Goal: Task Accomplishment & Management: Manage account settings

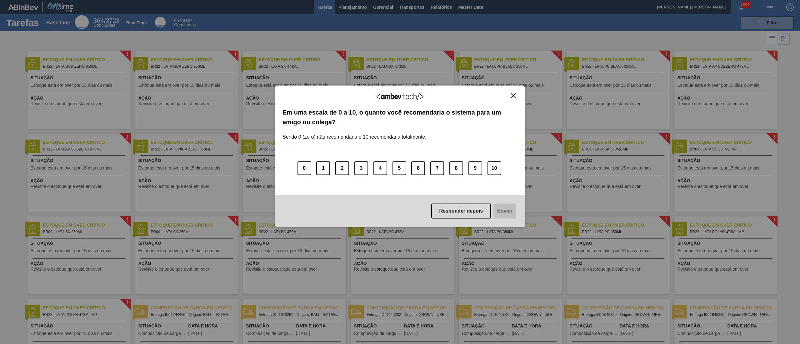
click at [516, 98] on div "Agradecemos seu feedback!" at bounding box center [399, 100] width 235 height 15
click at [510, 97] on button "Close" at bounding box center [513, 95] width 8 height 5
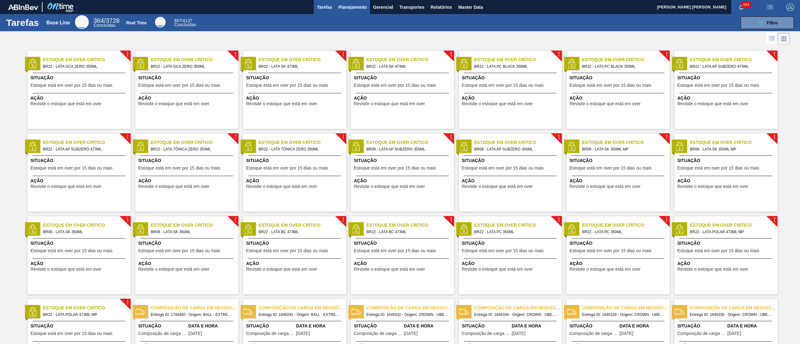
click at [362, 9] on span "Planejamento" at bounding box center [352, 6] width 28 height 7
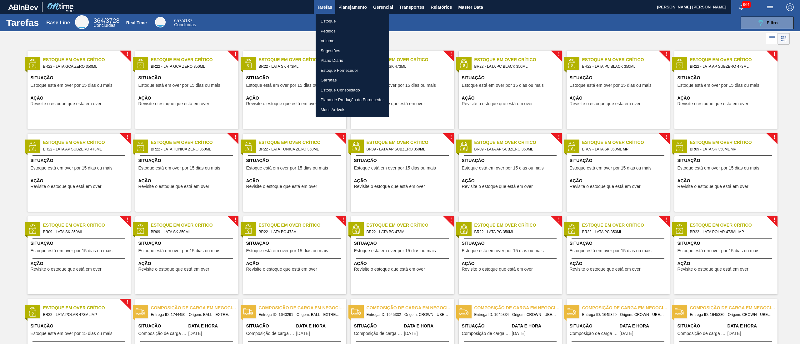
click at [334, 21] on li "Estoque" at bounding box center [352, 21] width 73 height 10
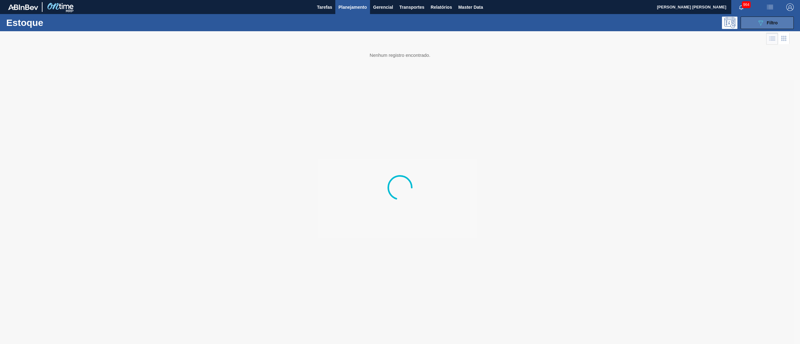
click at [769, 23] on span "Filtro" at bounding box center [772, 22] width 11 height 5
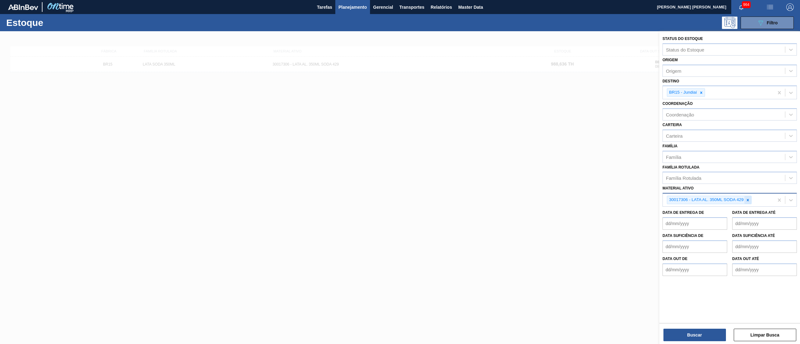
click at [749, 201] on icon at bounding box center [747, 200] width 4 height 4
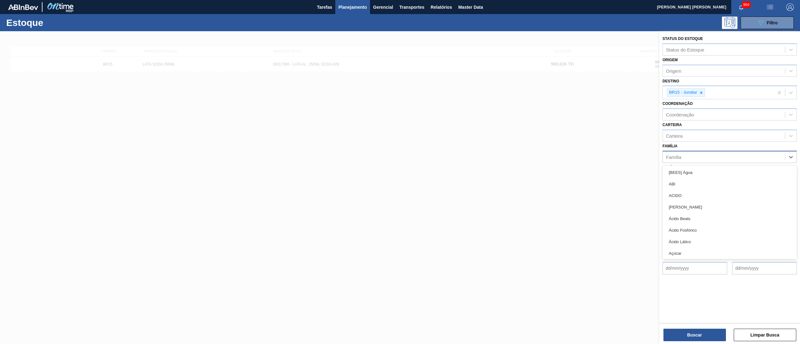
click at [691, 156] on div "Família" at bounding box center [724, 156] width 122 height 9
type input "lata"
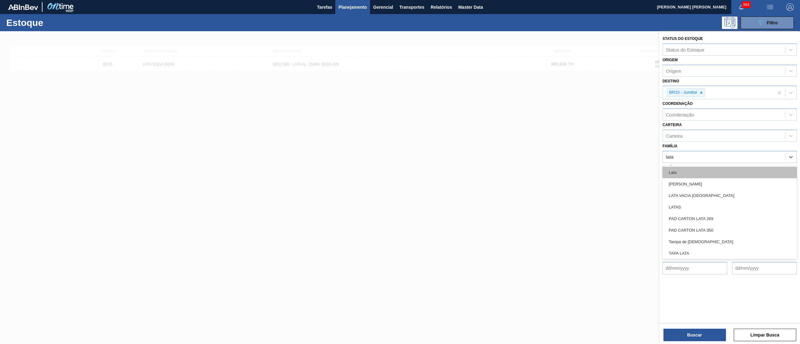
click at [680, 170] on div "Lata" at bounding box center [729, 173] width 134 height 12
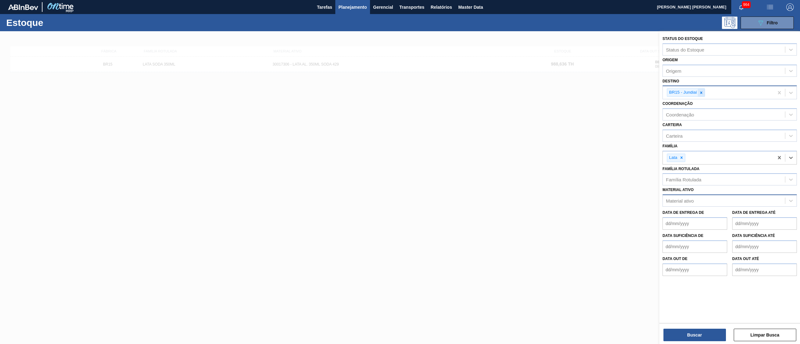
click at [702, 93] on icon at bounding box center [701, 93] width 4 height 4
type input "agudos"
click at [699, 104] on div "BR09 - Agudos" at bounding box center [729, 108] width 134 height 12
click at [444, 12] on button "Relatórios" at bounding box center [440, 7] width 27 height 14
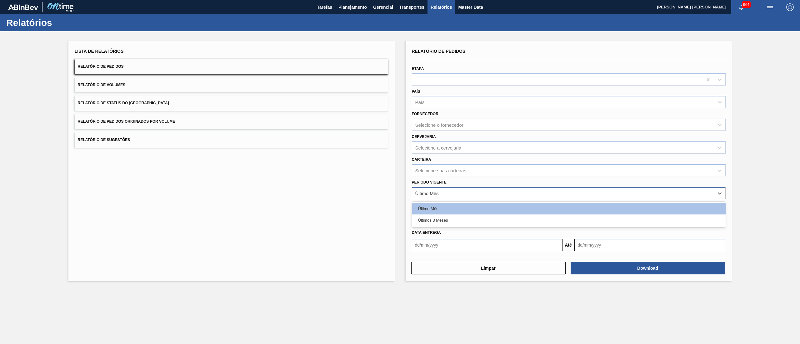
click at [436, 192] on div "Último Mês" at bounding box center [426, 193] width 23 height 5
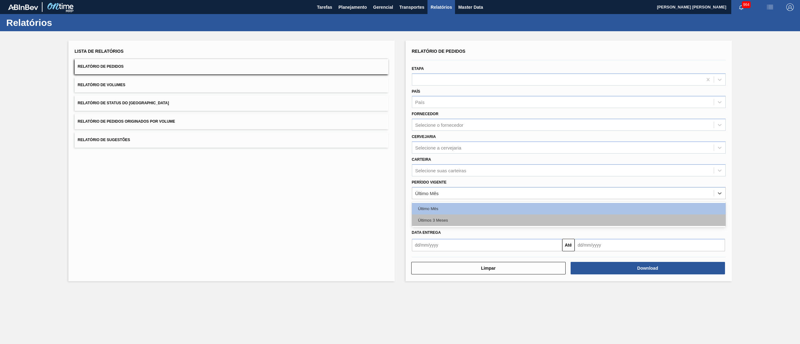
click at [458, 222] on div "Últimos 3 Meses" at bounding box center [569, 221] width 314 height 12
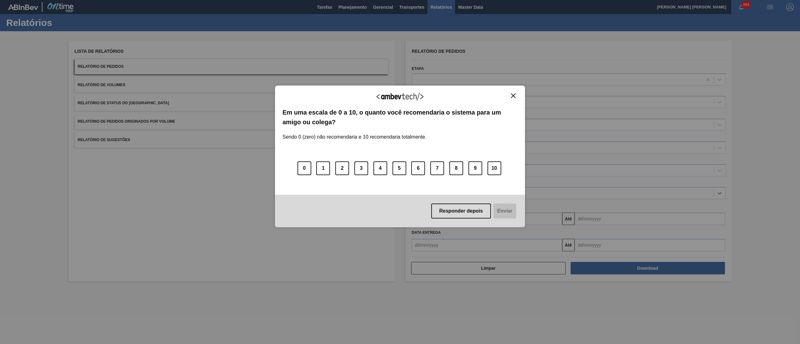
click at [515, 99] on div "Agradecemos seu feedback!" at bounding box center [399, 100] width 235 height 15
click at [514, 97] on img "Close" at bounding box center [513, 95] width 5 height 5
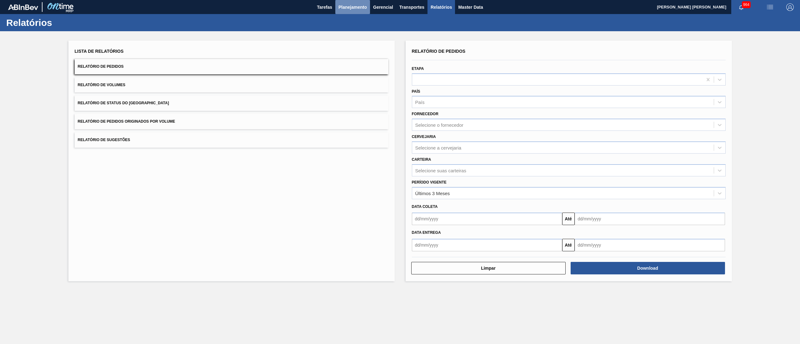
click at [363, 7] on span "Planejamento" at bounding box center [352, 6] width 28 height 7
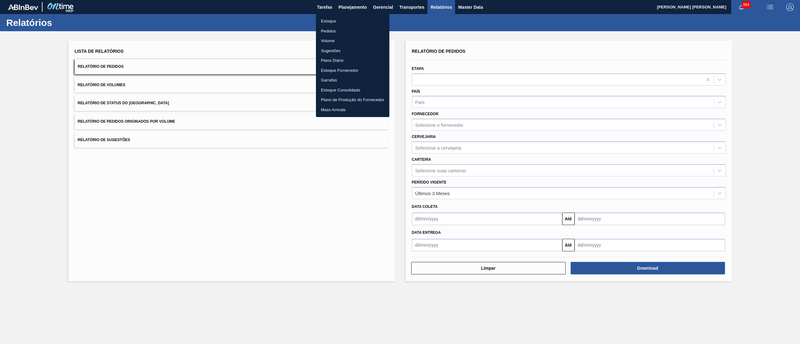
click at [358, 253] on div at bounding box center [400, 172] width 800 height 344
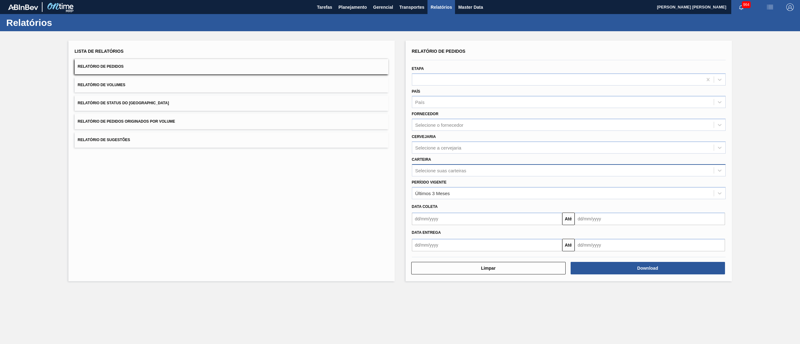
click at [461, 170] on div "Selecione suas carteiras" at bounding box center [440, 170] width 51 height 5
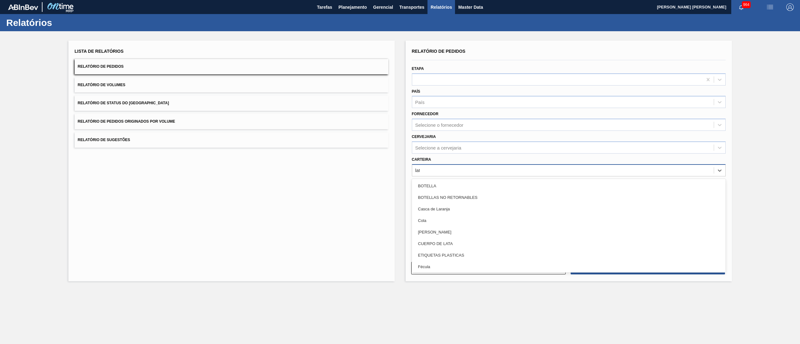
type input "lata"
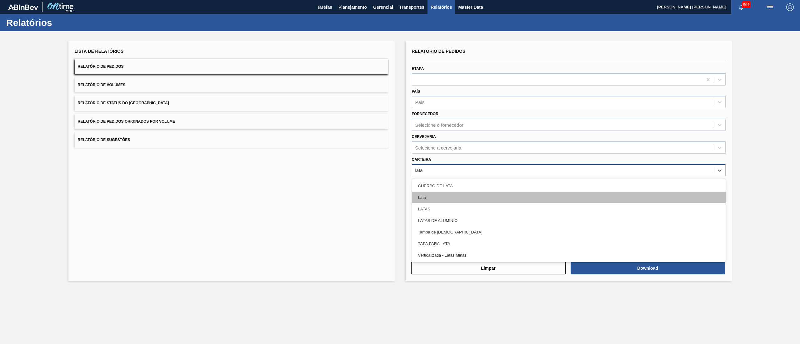
click at [418, 199] on div "Lata" at bounding box center [569, 198] width 314 height 12
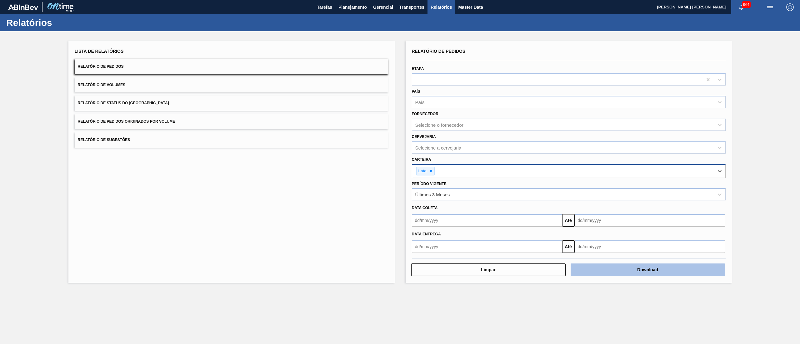
click at [615, 275] on button "Download" at bounding box center [648, 270] width 154 height 12
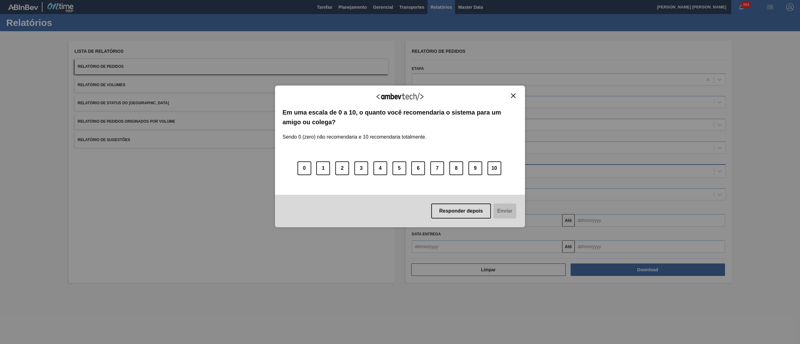
click at [515, 94] on img "Close" at bounding box center [513, 95] width 5 height 5
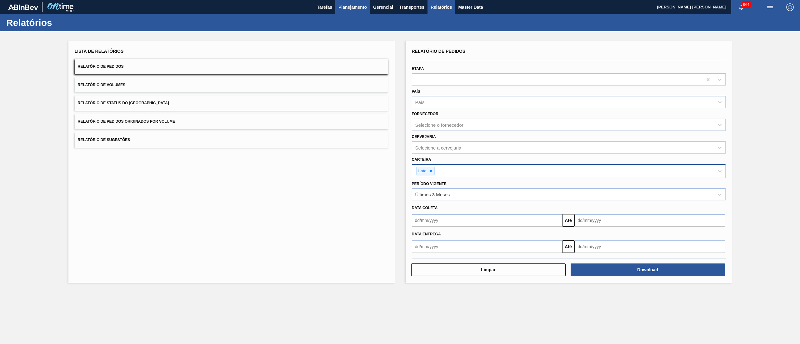
click at [350, 11] on button "Planejamento" at bounding box center [352, 7] width 35 height 14
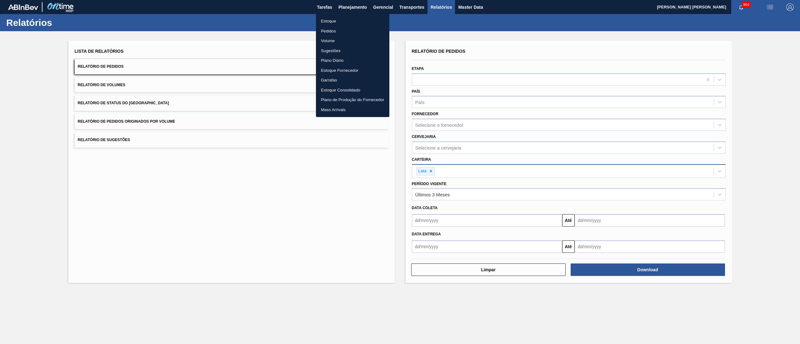
click at [327, 18] on li "Estoque" at bounding box center [352, 21] width 73 height 10
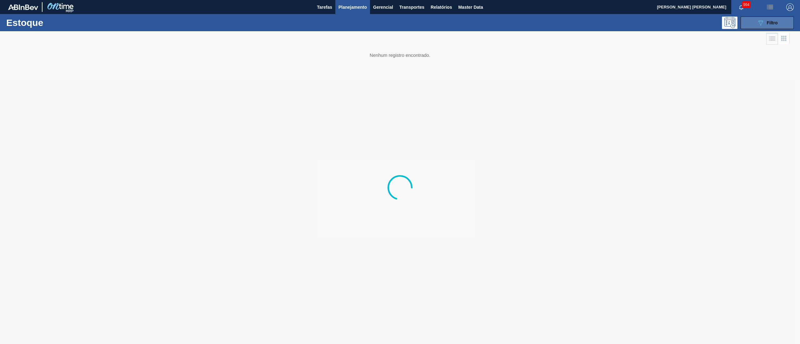
click at [766, 21] on div "089F7B8B-B2A5-4AFE-B5C0-19BA573D28AC Filtro" at bounding box center [767, 22] width 21 height 7
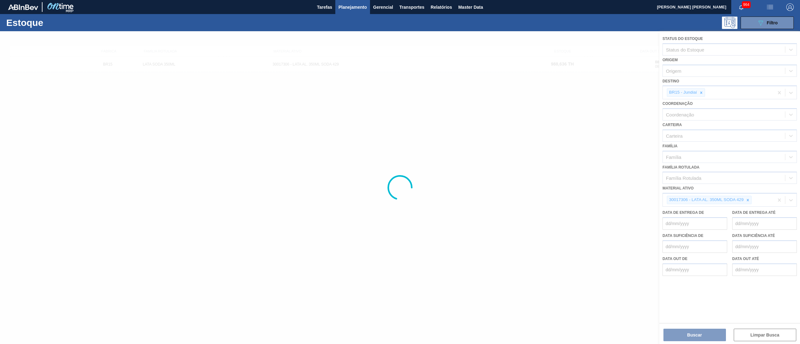
click at [700, 95] on div at bounding box center [400, 187] width 800 height 313
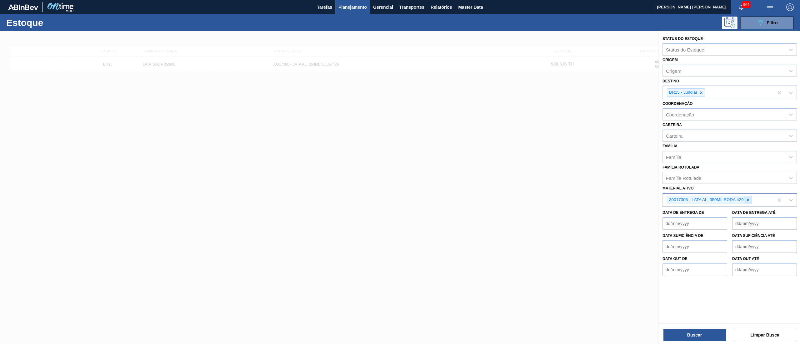
click at [749, 200] on icon at bounding box center [747, 200] width 4 height 4
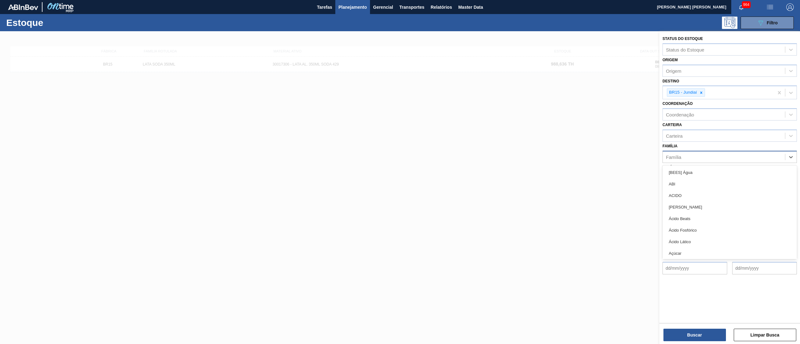
click at [684, 154] on div "Família" at bounding box center [724, 156] width 122 height 9
type input "l"
type input "lata"
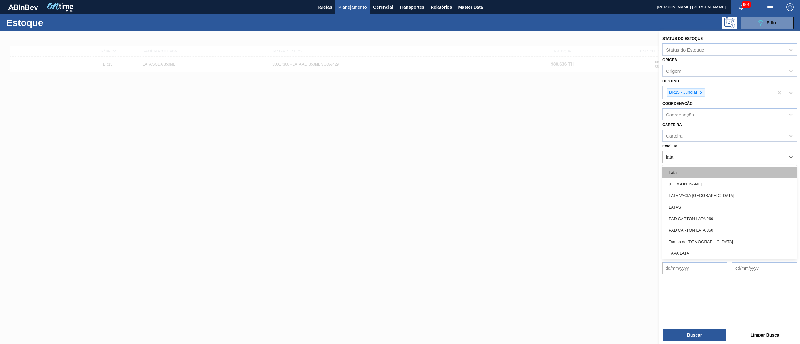
click at [683, 171] on div "Lata" at bounding box center [729, 173] width 134 height 12
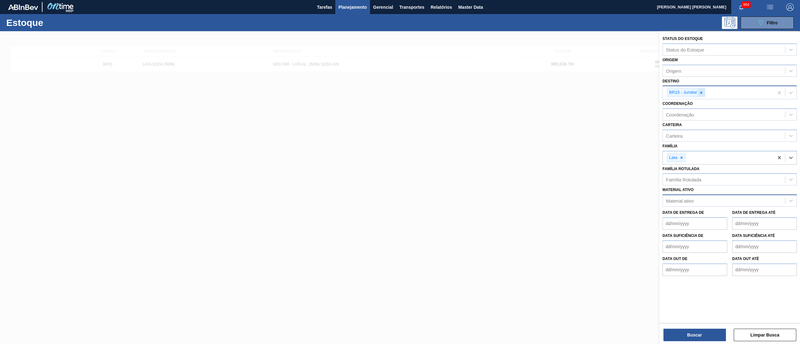
click at [700, 92] on icon at bounding box center [701, 93] width 4 height 4
type input "agu"
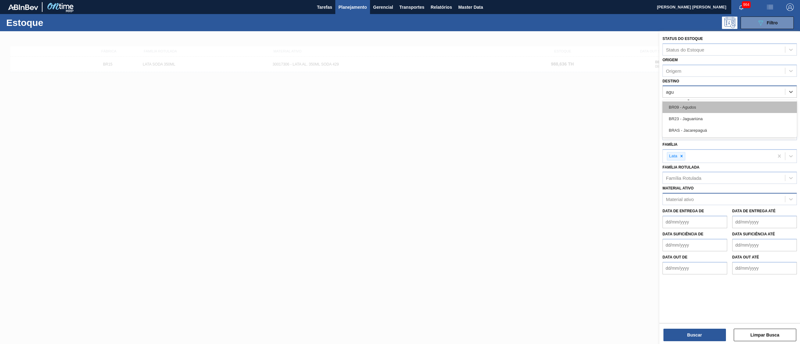
click at [734, 105] on div "BR09 - Agudos" at bounding box center [729, 108] width 134 height 12
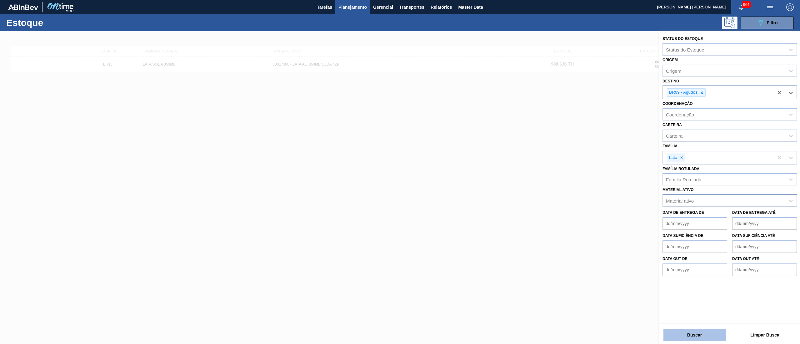
click at [697, 339] on button "Buscar" at bounding box center [694, 335] width 62 height 12
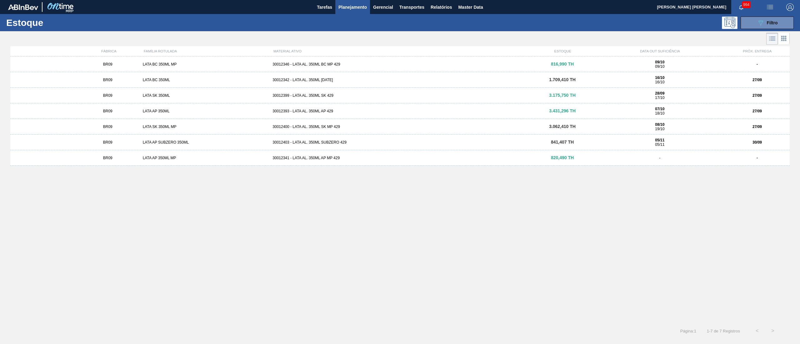
click at [189, 115] on div "BR09 LATA AP 350ML 30012393 - LATA AL. 350ML AP 429 3.431,296 TH 07/10 18/10 27…" at bounding box center [399, 111] width 779 height 16
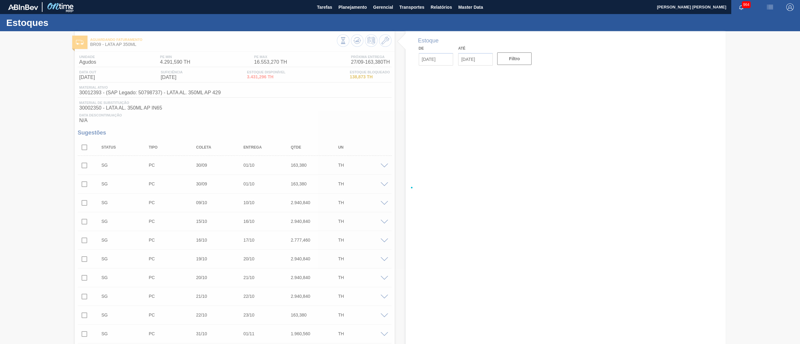
type input "[DATE]"
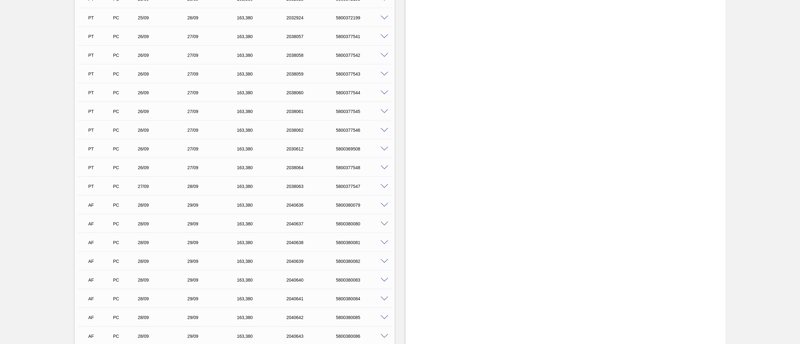
scroll to position [812, 0]
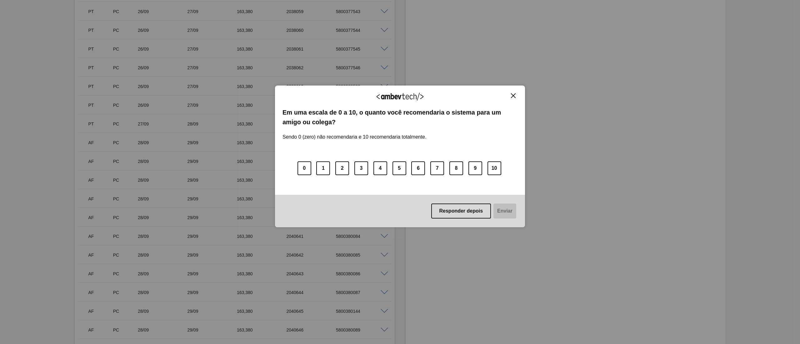
click at [514, 98] on div "Agradecemos seu feedback!" at bounding box center [399, 100] width 235 height 15
click at [515, 95] on img "Close" at bounding box center [513, 95] width 5 height 5
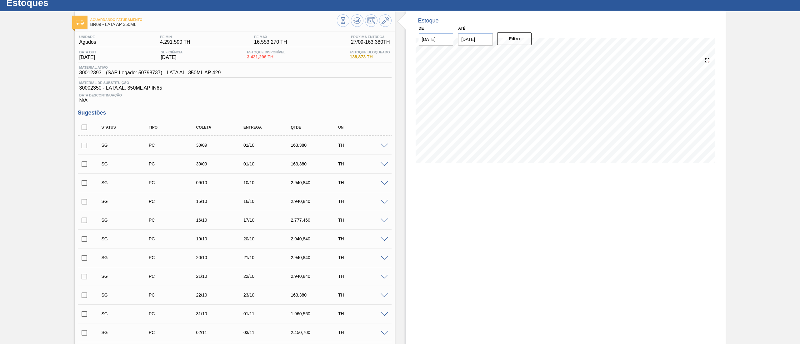
scroll to position [0, 0]
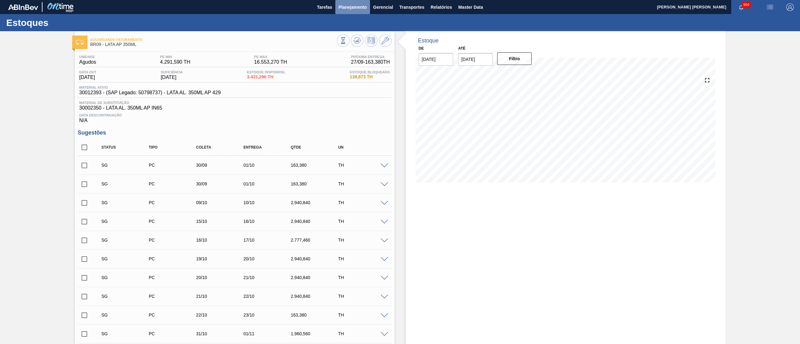
click at [347, 3] on span "Planejamento" at bounding box center [352, 6] width 28 height 7
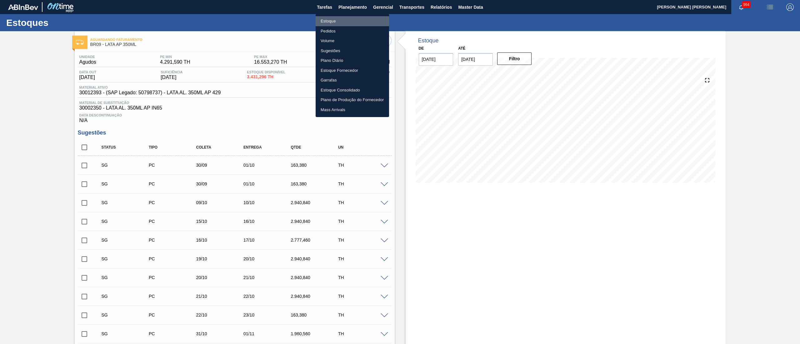
click at [339, 22] on li "Estoque" at bounding box center [352, 21] width 73 height 10
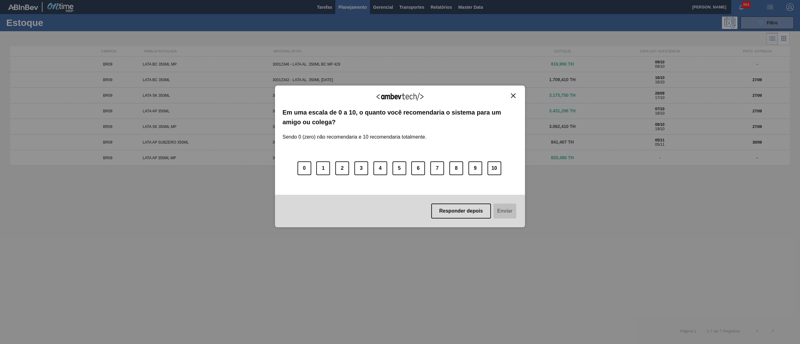
click at [515, 97] on img "Close" at bounding box center [513, 95] width 5 height 5
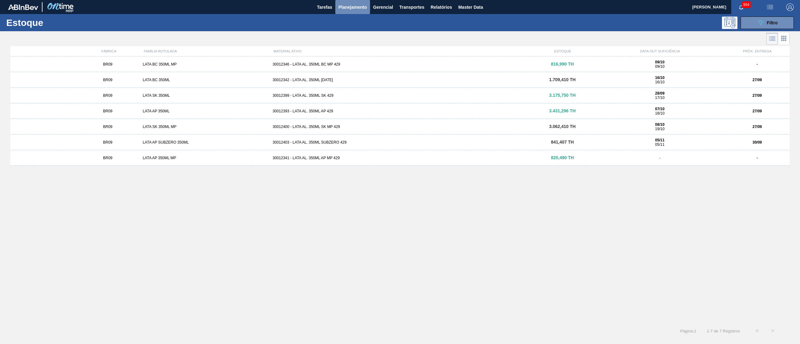
click at [356, 5] on span "Planejamento" at bounding box center [352, 6] width 28 height 7
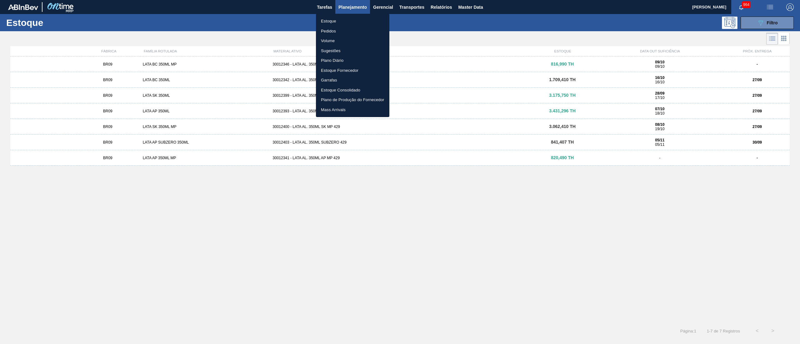
click at [441, 4] on div at bounding box center [400, 172] width 800 height 344
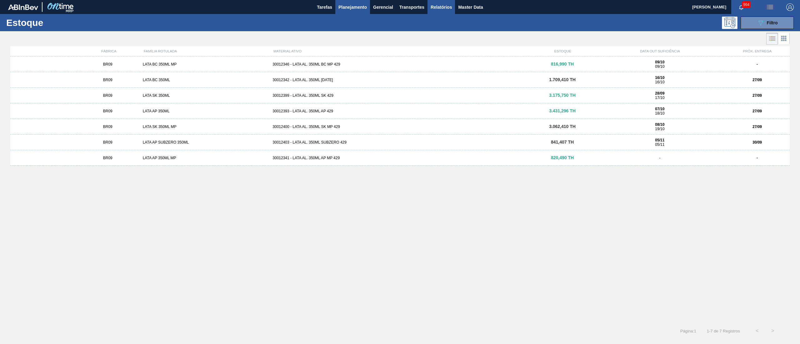
click at [439, 7] on span "Relatórios" at bounding box center [441, 6] width 21 height 7
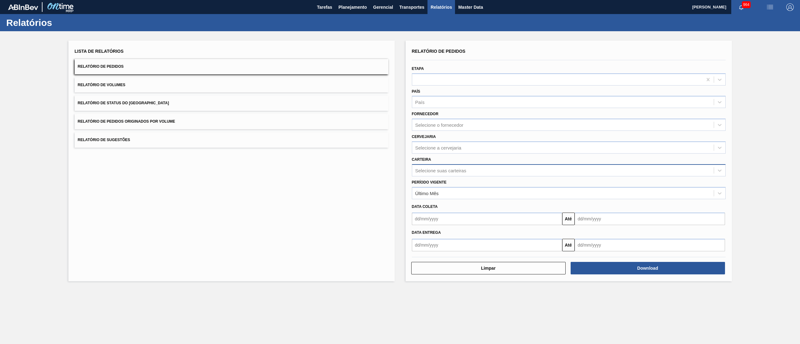
click at [472, 166] on div "Selecione suas carteiras" at bounding box center [563, 170] width 302 height 9
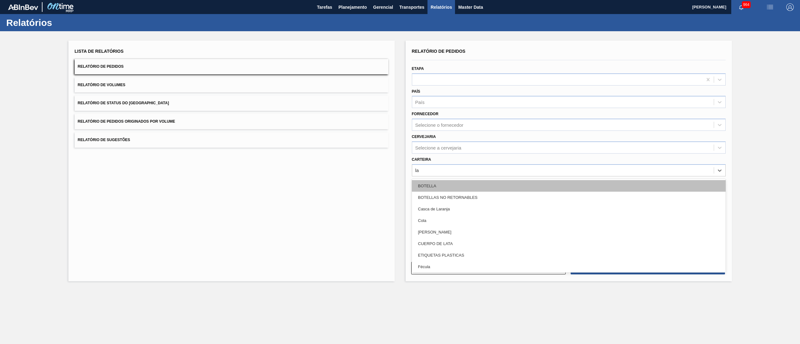
type input "lat"
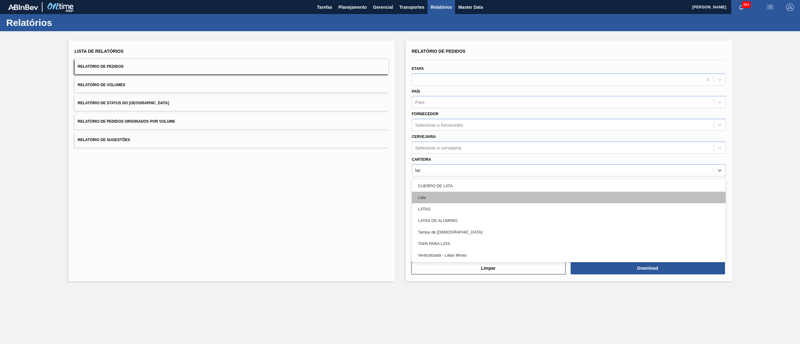
click at [464, 192] on div "Lata" at bounding box center [569, 198] width 314 height 12
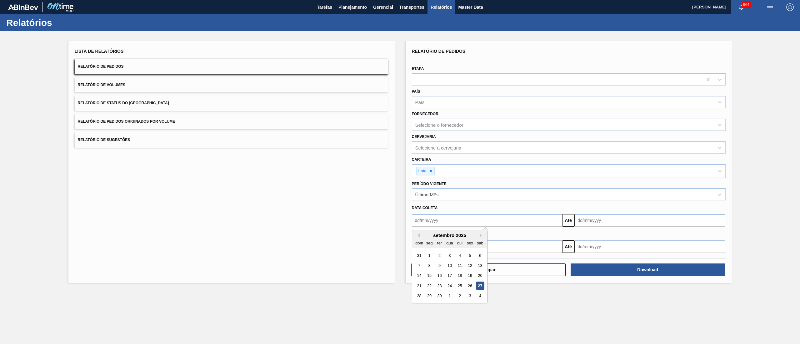
click at [453, 218] on input "text" at bounding box center [487, 220] width 150 height 12
click at [450, 287] on div "24" at bounding box center [449, 286] width 8 height 8
type input "[DATE]"
click at [612, 218] on input "text" at bounding box center [650, 220] width 150 height 12
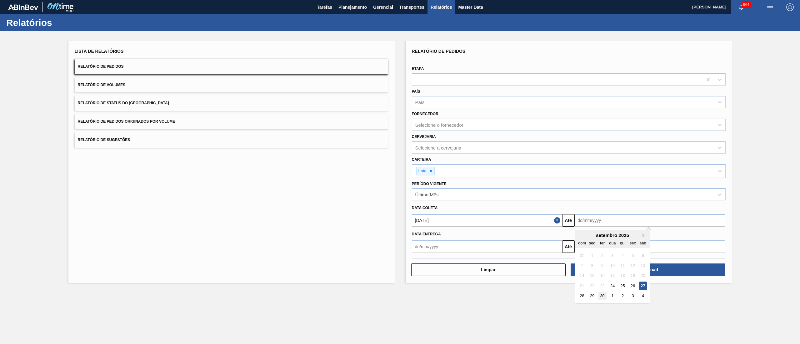
click at [598, 296] on div "30" at bounding box center [602, 296] width 8 height 8
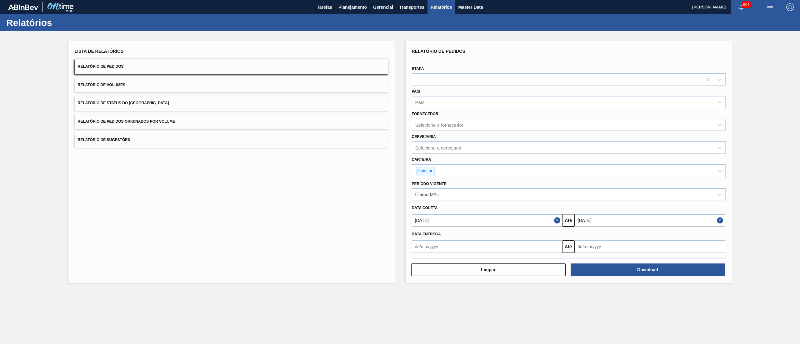
type input "[DATE]"
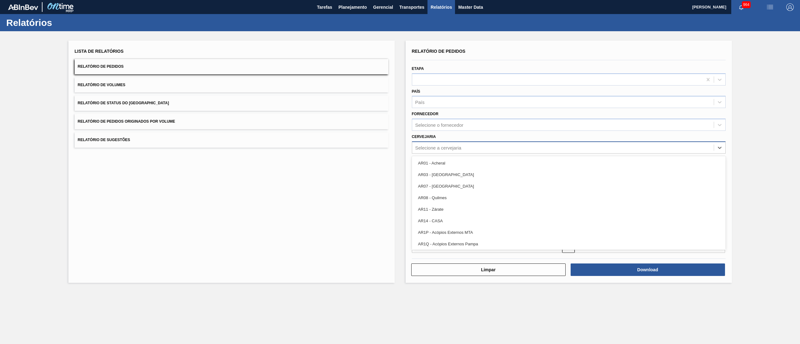
click at [449, 145] on div "Selecione a cervejaria" at bounding box center [438, 147] width 46 height 5
type input "ag"
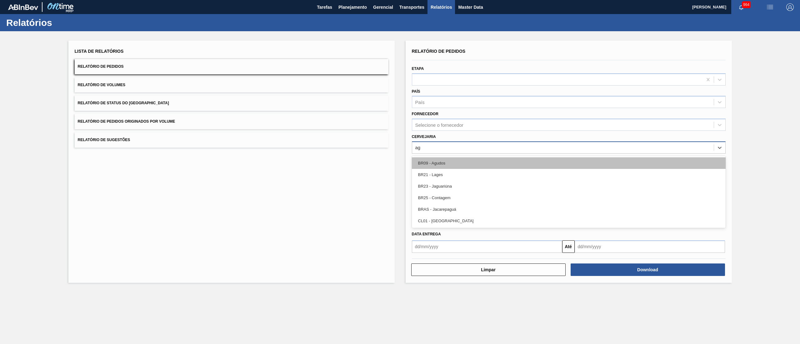
click at [449, 164] on div "BR09 - Agudos" at bounding box center [569, 163] width 314 height 12
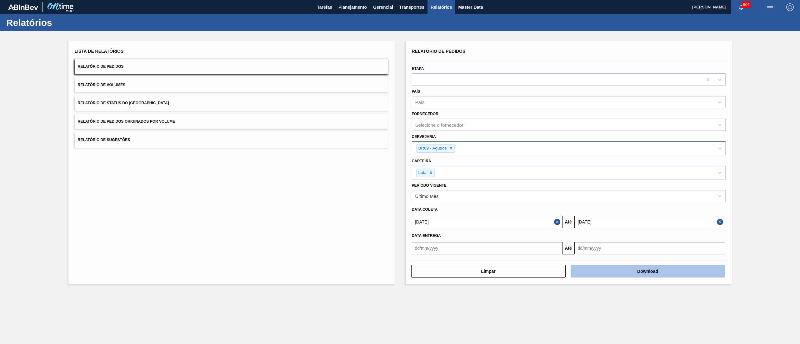
click at [655, 268] on button "Download" at bounding box center [648, 271] width 154 height 12
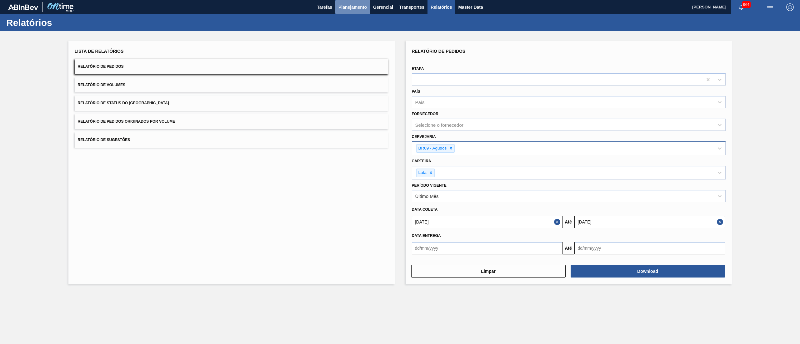
click at [353, 10] on span "Planejamento" at bounding box center [352, 6] width 28 height 7
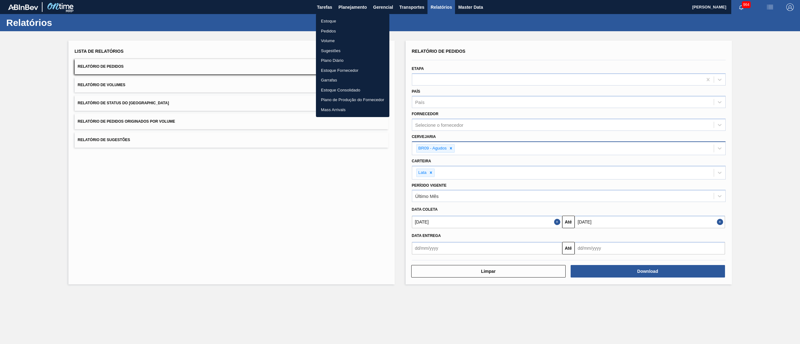
click at [355, 31] on li "Pedidos" at bounding box center [352, 31] width 73 height 10
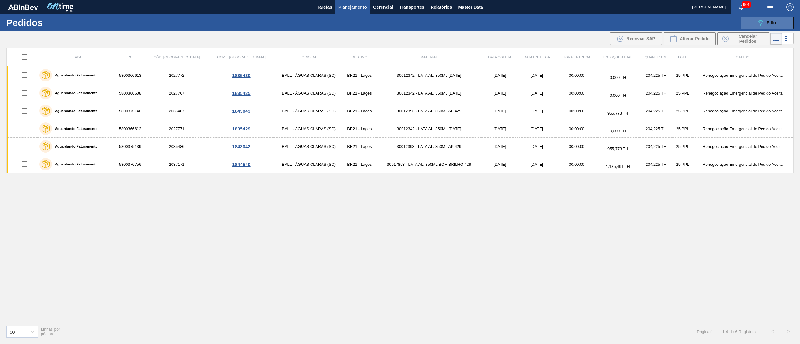
click at [759, 26] on icon "089F7B8B-B2A5-4AFE-B5C0-19BA573D28AC" at bounding box center [760, 22] width 7 height 7
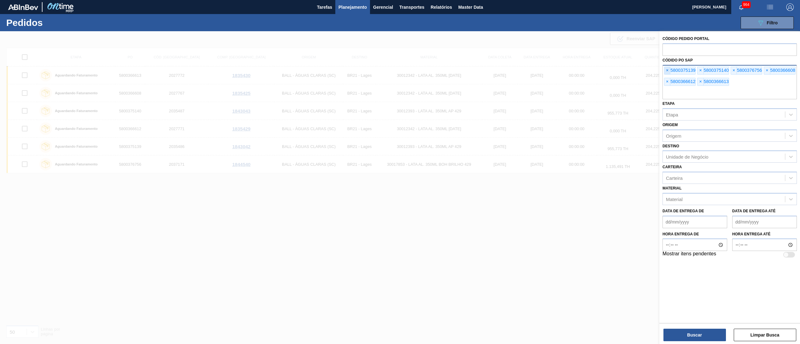
click at [668, 71] on span "×" at bounding box center [667, 70] width 6 height 7
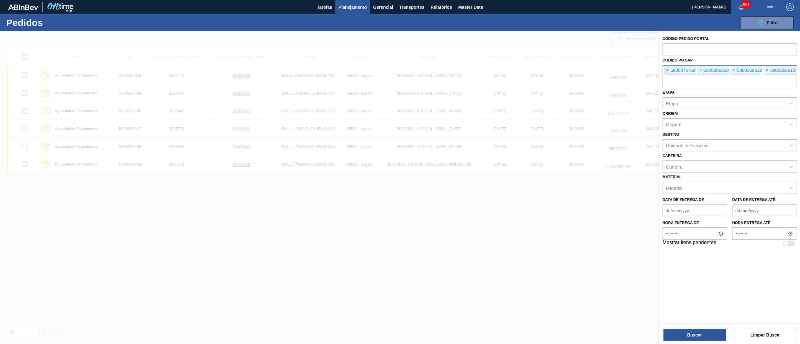
click at [668, 71] on span "×" at bounding box center [667, 70] width 6 height 7
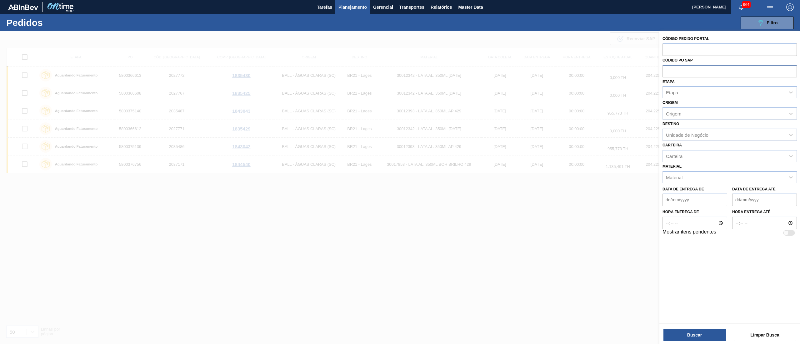
paste input "text"
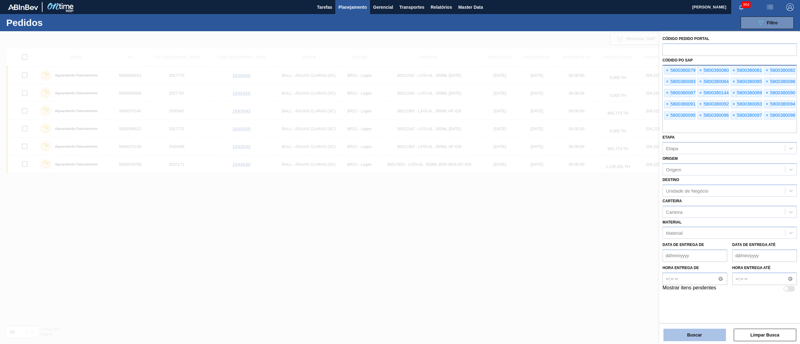
click at [675, 329] on button "Buscar" at bounding box center [694, 335] width 62 height 12
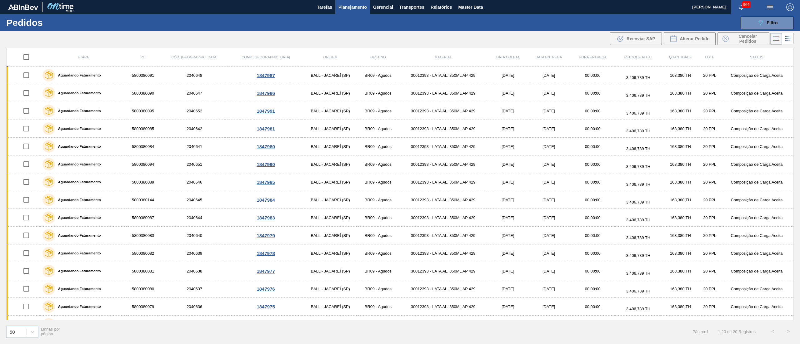
click at [29, 58] on input "checkbox" at bounding box center [26, 57] width 13 height 13
checkbox input "true"
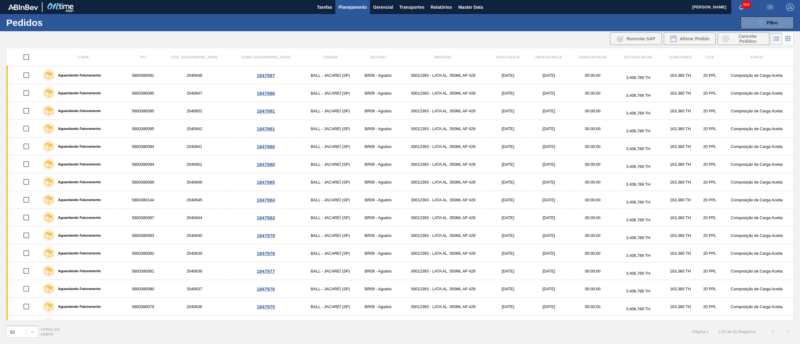
checkbox input "true"
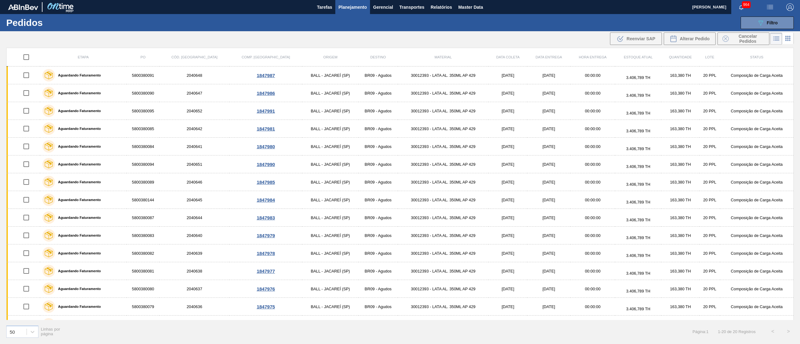
checkbox input "true"
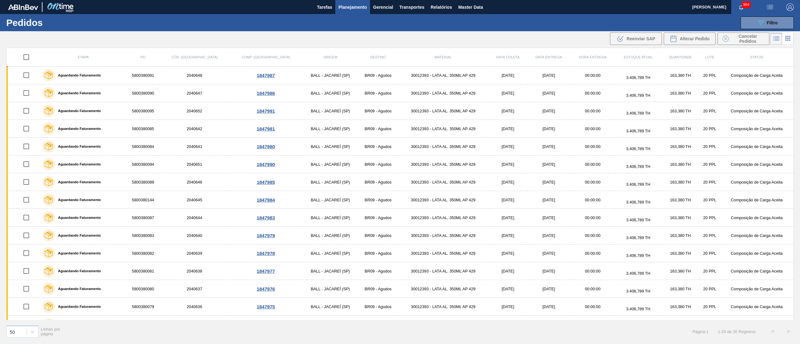
checkbox input "true"
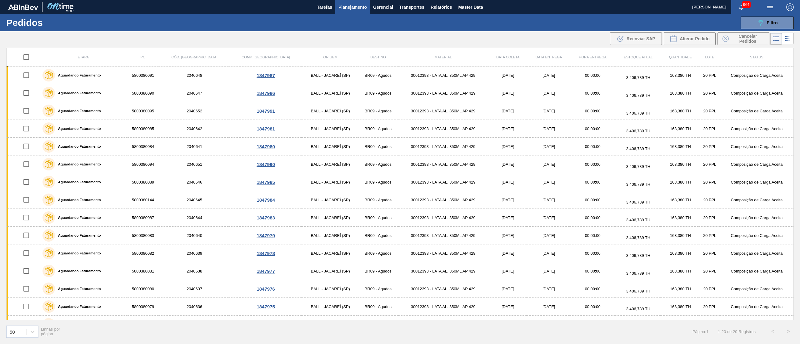
checkbox input "true"
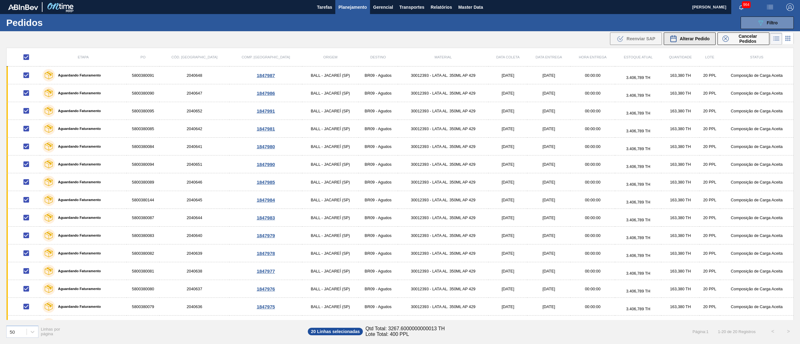
click at [700, 39] on span "Alterar Pedido" at bounding box center [695, 38] width 30 height 5
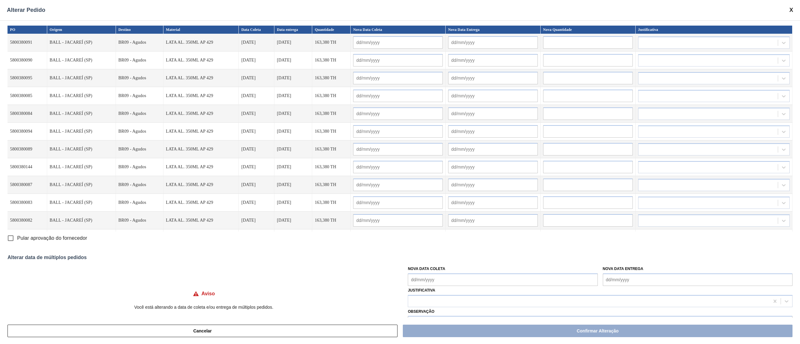
click at [442, 279] on Coleta "Nova Data Coleta" at bounding box center [503, 280] width 190 height 12
click at [478, 254] on div "27" at bounding box center [476, 251] width 8 height 8
type Coleta "[DATE]"
type input "[DATE]"
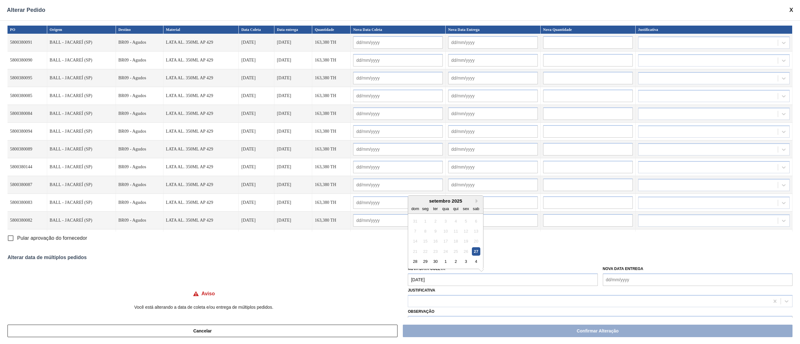
type input "[DATE]"
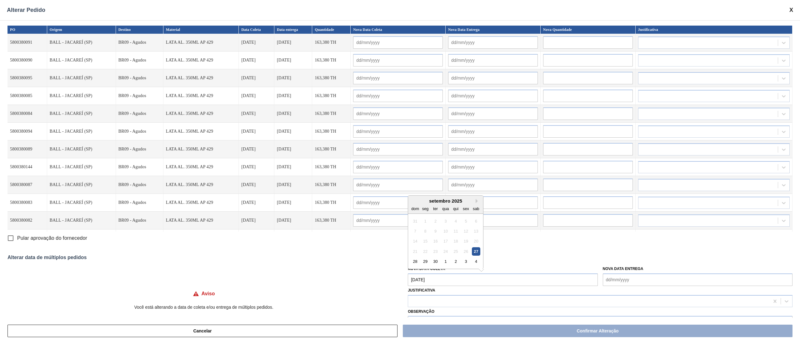
type input "[DATE]"
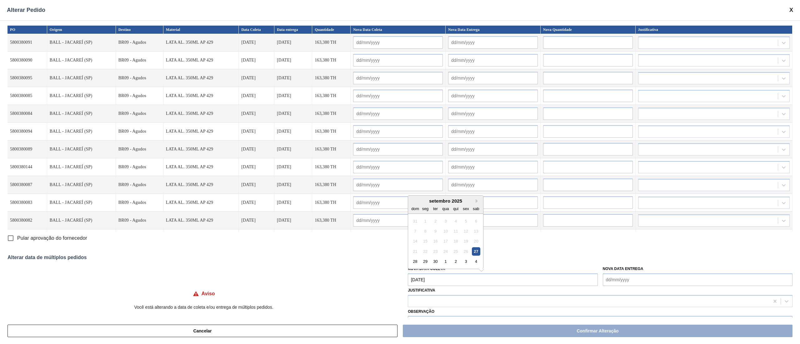
type input "[DATE]"
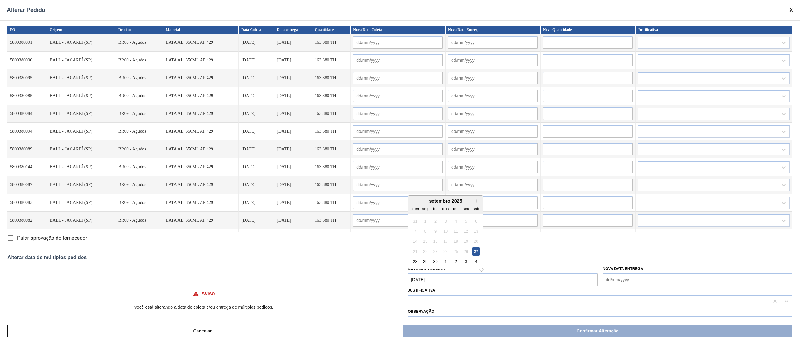
type input "[DATE]"
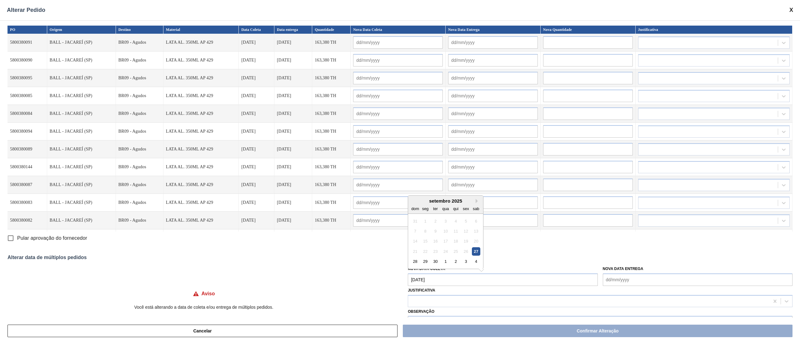
type input "[DATE]"
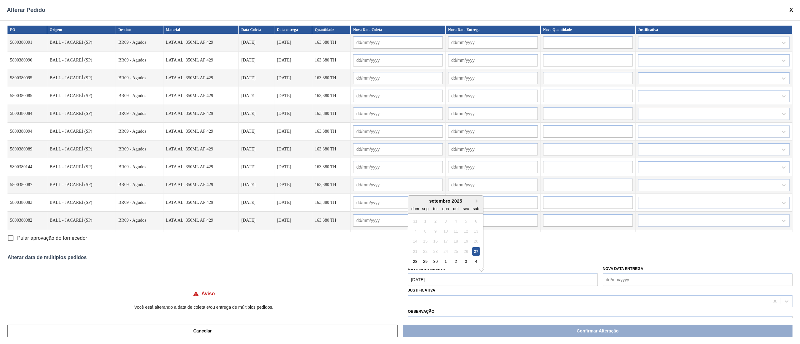
type input "[DATE]"
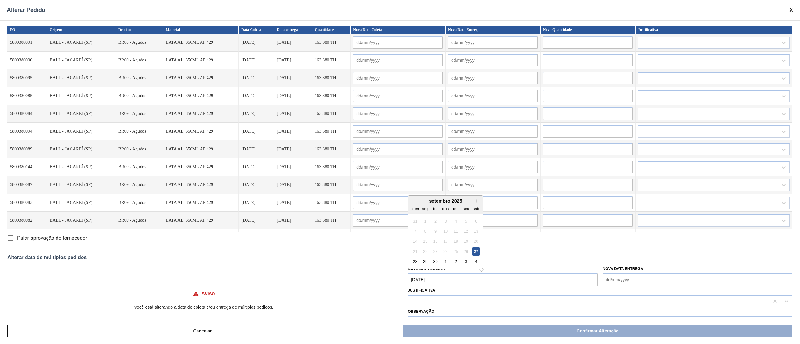
type input "[DATE]"
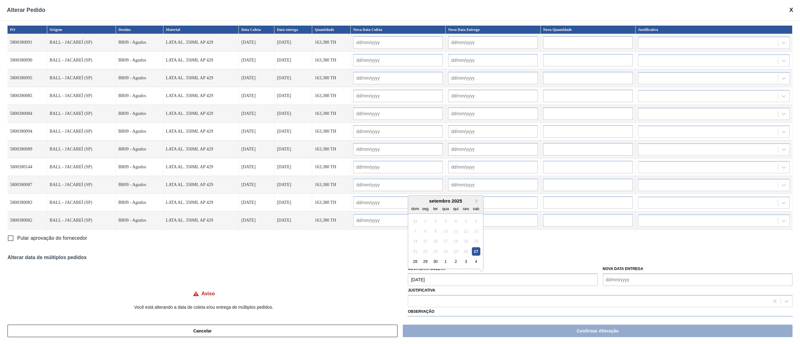
type input "[DATE]"
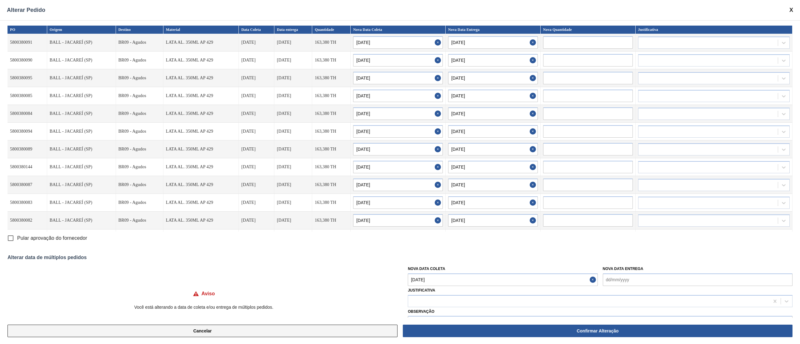
click at [219, 327] on button "Cancelar" at bounding box center [202, 331] width 390 height 12
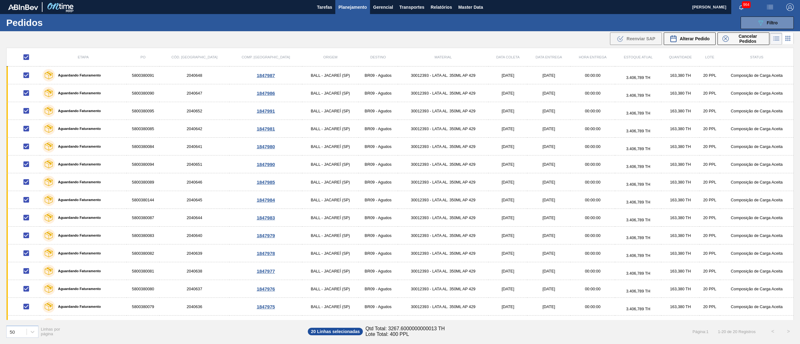
click at [29, 59] on input "checkbox" at bounding box center [26, 57] width 13 height 13
checkbox input "false"
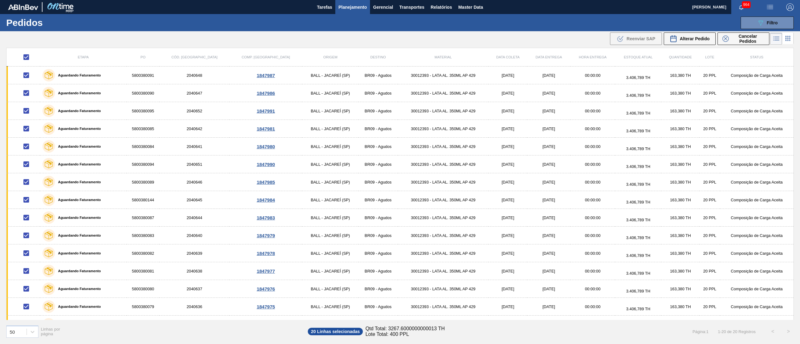
checkbox input "false"
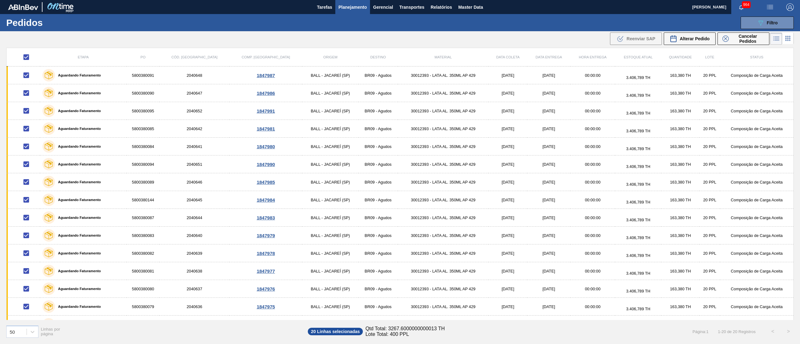
checkbox input "false"
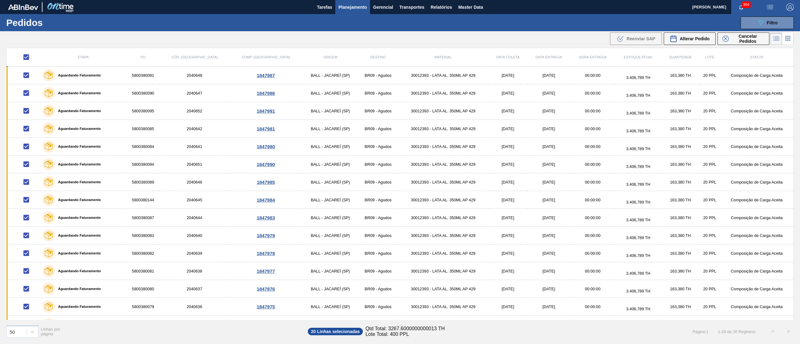
checkbox input "false"
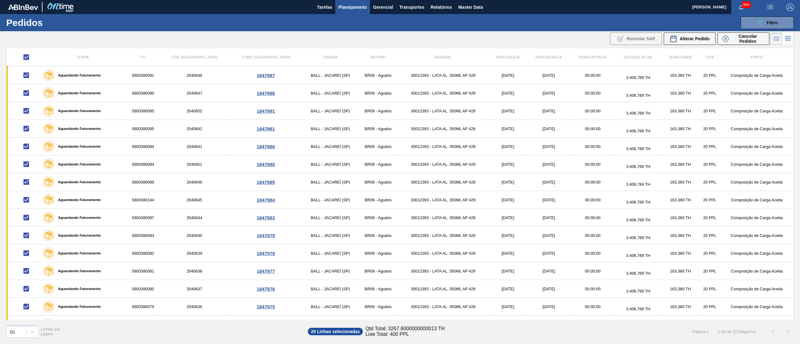
checkbox input "false"
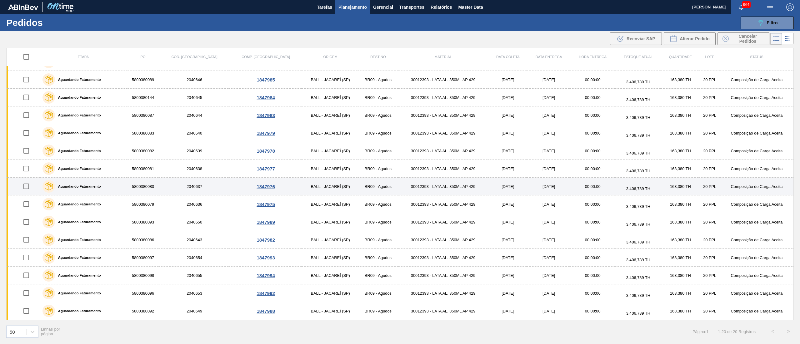
scroll to position [104, 0]
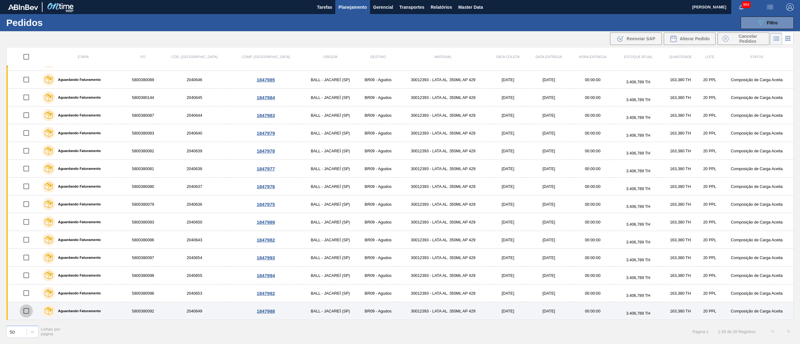
click at [27, 312] on input "checkbox" at bounding box center [26, 311] width 13 height 13
checkbox input "true"
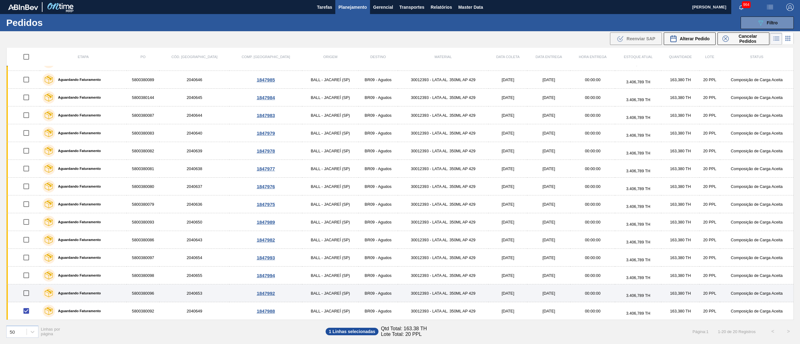
click at [27, 294] on input "checkbox" at bounding box center [26, 293] width 13 height 13
checkbox input "true"
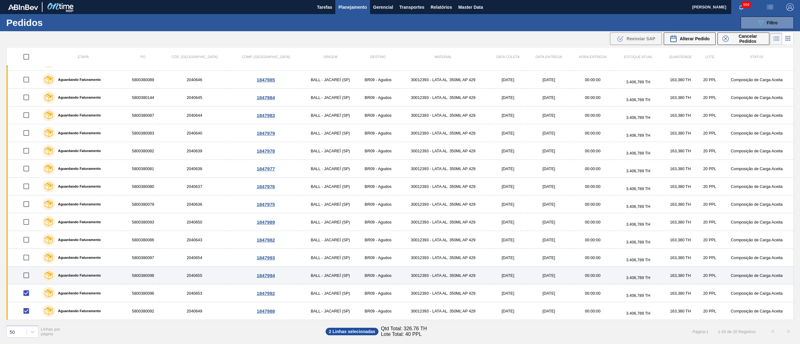
click at [28, 278] on input "checkbox" at bounding box center [26, 275] width 13 height 13
checkbox input "true"
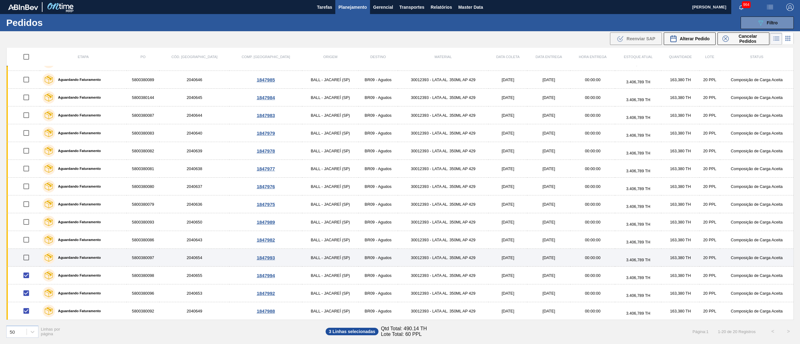
click at [31, 261] on input "checkbox" at bounding box center [26, 257] width 13 height 13
checkbox input "true"
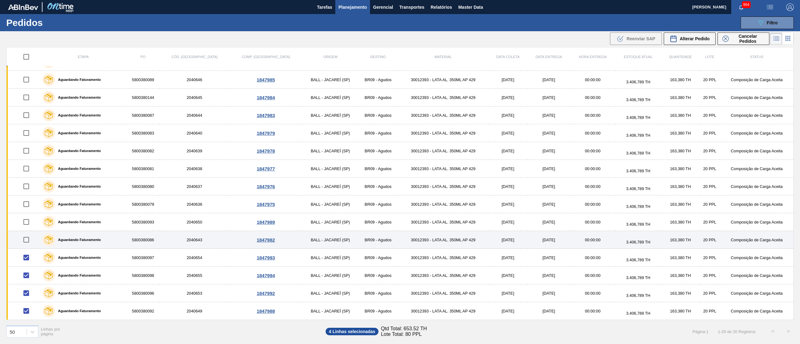
click at [29, 241] on input "checkbox" at bounding box center [26, 239] width 13 height 13
checkbox input "true"
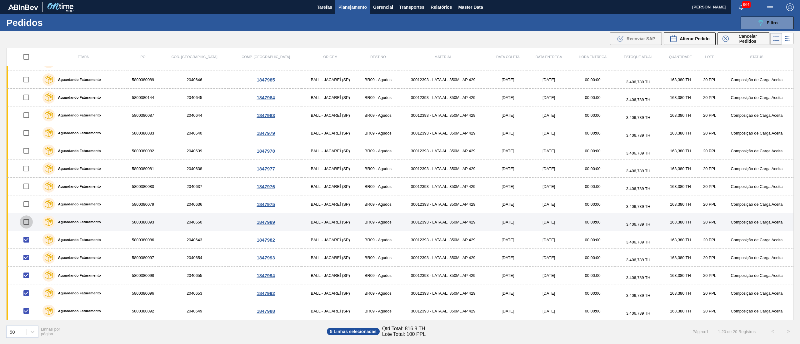
click at [27, 226] on input "checkbox" at bounding box center [26, 222] width 13 height 13
checkbox input "true"
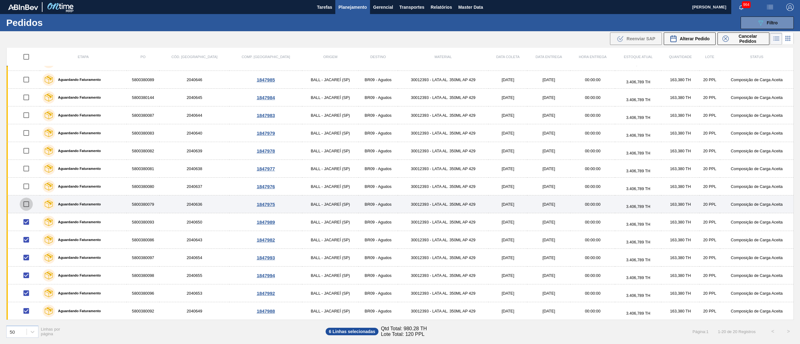
click at [31, 207] on input "checkbox" at bounding box center [26, 204] width 13 height 13
checkbox input "true"
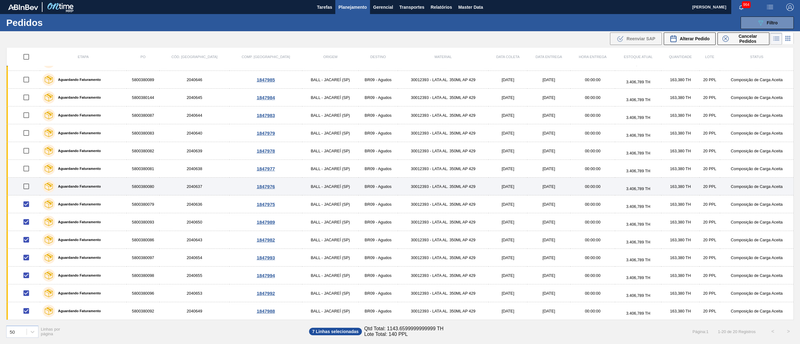
click at [31, 189] on input "checkbox" at bounding box center [26, 186] width 13 height 13
checkbox input "true"
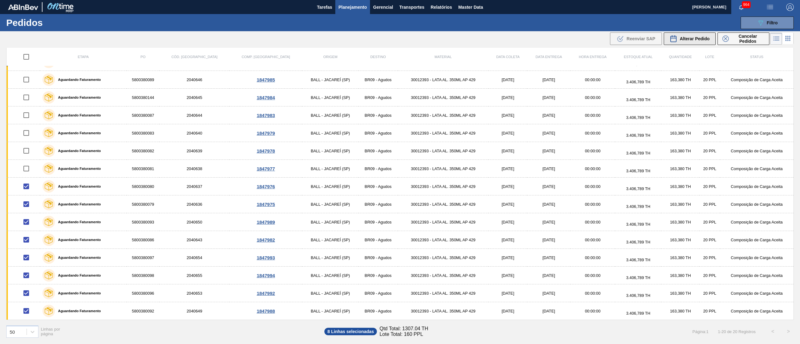
click at [684, 32] on button "Alterar Pedido" at bounding box center [690, 38] width 52 height 12
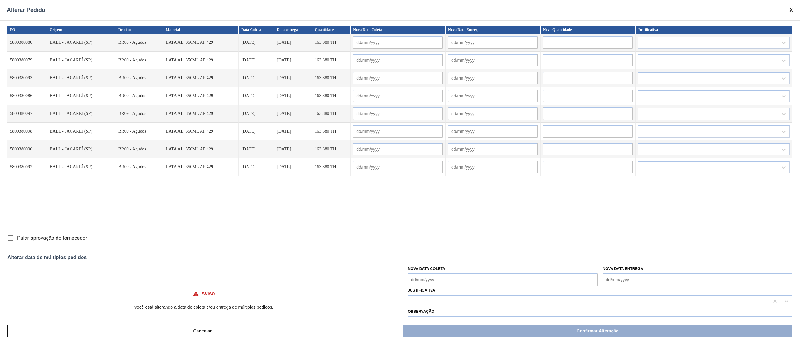
click at [577, 42] on input "text" at bounding box center [588, 42] width 90 height 12
paste input "130,704"
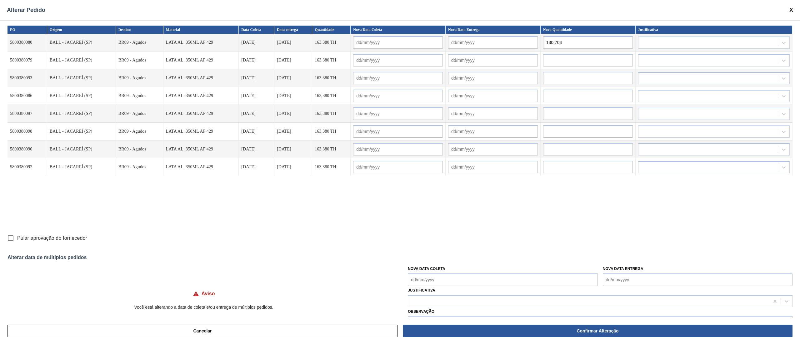
type input "130,704"
click at [572, 57] on input "text" at bounding box center [588, 60] width 90 height 12
paste input "130,704"
type input "130,704"
click at [569, 72] on input "text" at bounding box center [588, 78] width 90 height 12
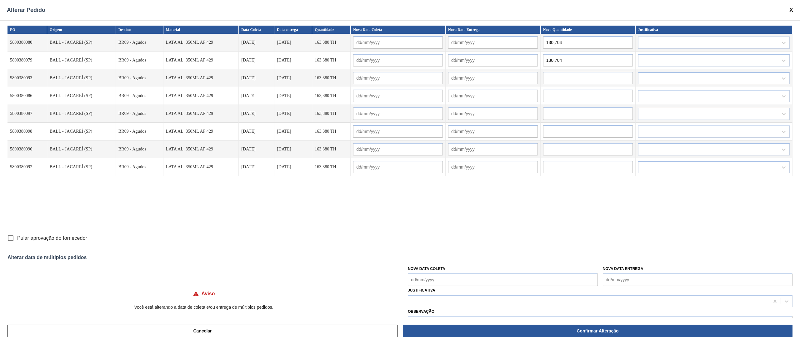
paste input "130,704"
type input "130,704"
click at [566, 95] on input "text" at bounding box center [588, 96] width 90 height 12
paste input "130,704"
type input "130,704"
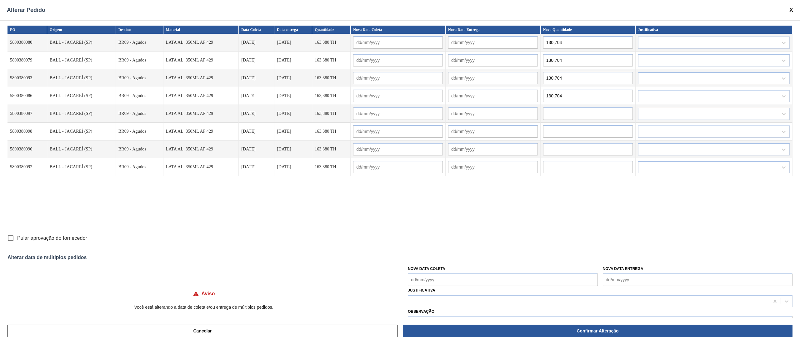
click at [562, 110] on input "text" at bounding box center [588, 113] width 90 height 12
paste input "204,225"
type input "204,225"
click at [600, 131] on input "text" at bounding box center [588, 131] width 90 height 12
paste input "204,225"
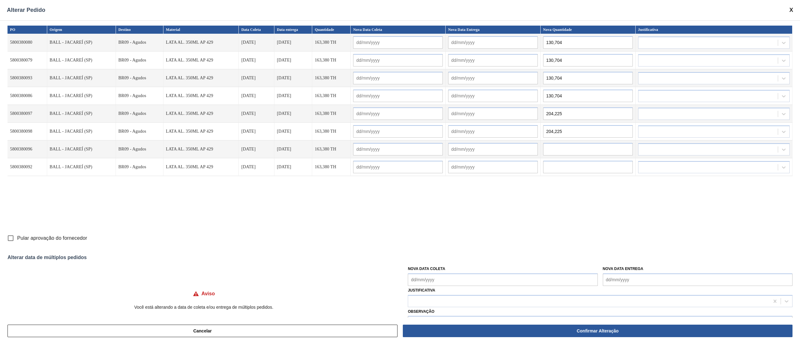
type input "204,225"
click at [594, 151] on input "text" at bounding box center [588, 149] width 90 height 12
paste input "204,225"
type input "204,225"
click at [592, 165] on input "text" at bounding box center [588, 167] width 90 height 12
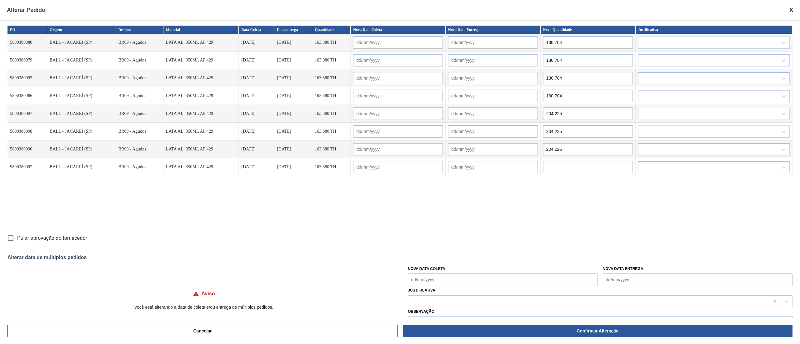
paste input "204,225"
type input "204,225"
click at [698, 41] on div at bounding box center [707, 42] width 139 height 9
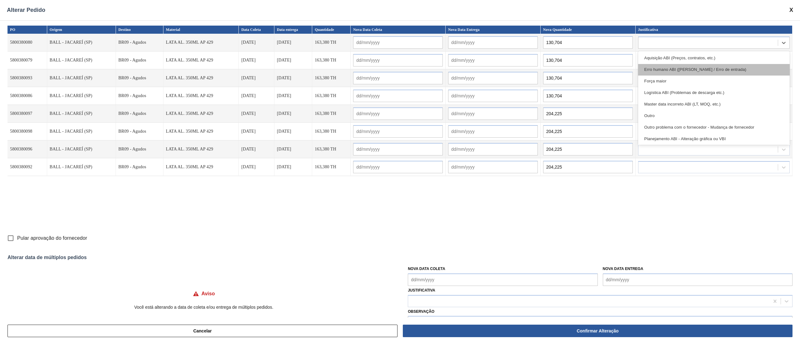
click at [708, 72] on div "Erro humano ABI (Cálculo / Erro de entrada)" at bounding box center [714, 70] width 152 height 12
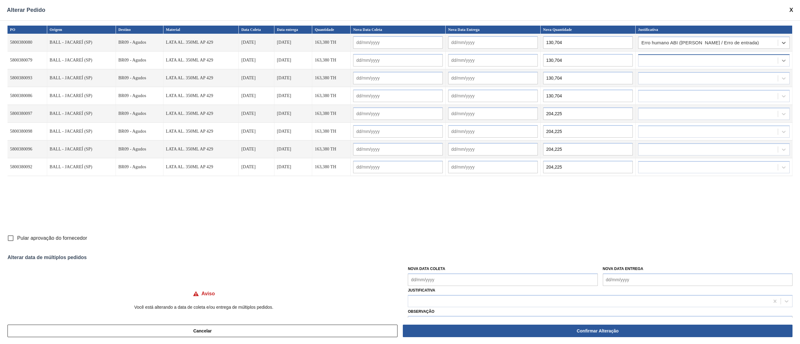
click at [779, 61] on div at bounding box center [783, 60] width 11 height 11
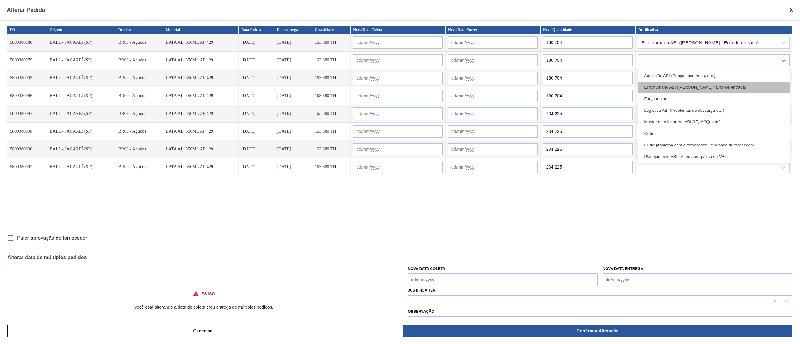
click at [756, 89] on div "Erro humano ABI (Cálculo / Erro de entrada)" at bounding box center [714, 88] width 152 height 12
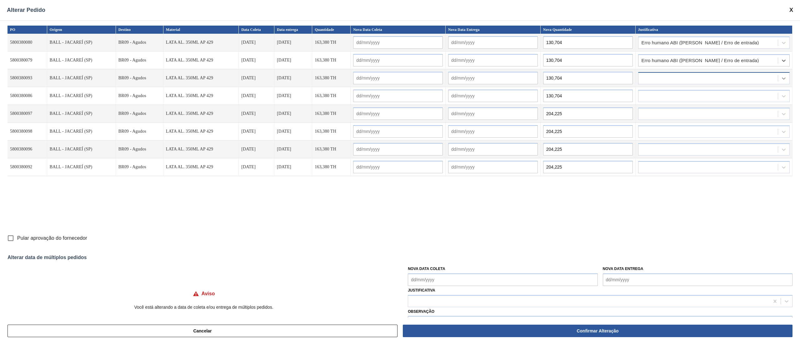
click at [787, 77] on div at bounding box center [783, 78] width 11 height 11
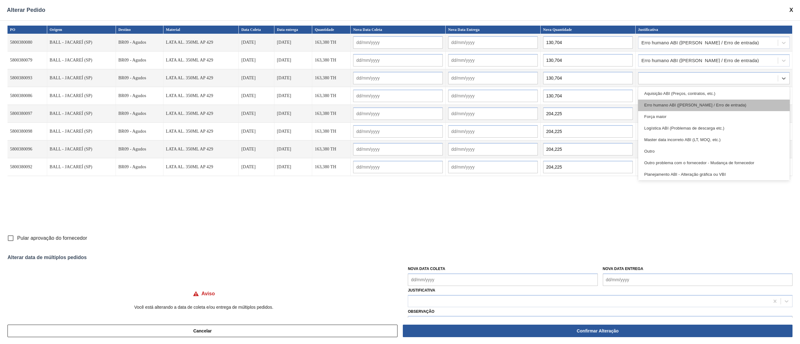
click at [743, 101] on div "Erro humano ABI (Cálculo / Erro de entrada)" at bounding box center [714, 106] width 152 height 12
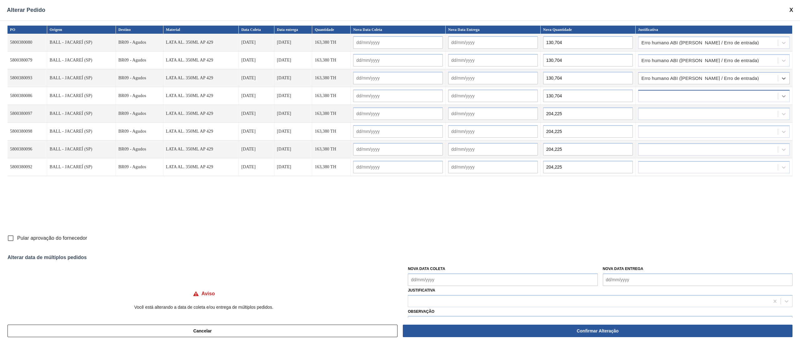
click at [782, 94] on icon at bounding box center [783, 96] width 6 height 6
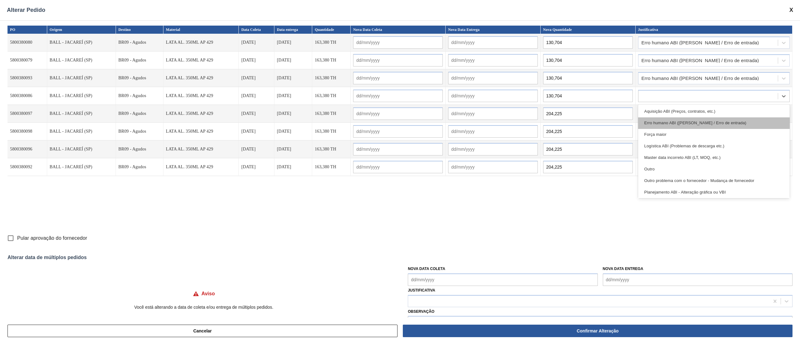
click at [740, 124] on div "Erro humano ABI (Cálculo / Erro de entrada)" at bounding box center [714, 123] width 152 height 12
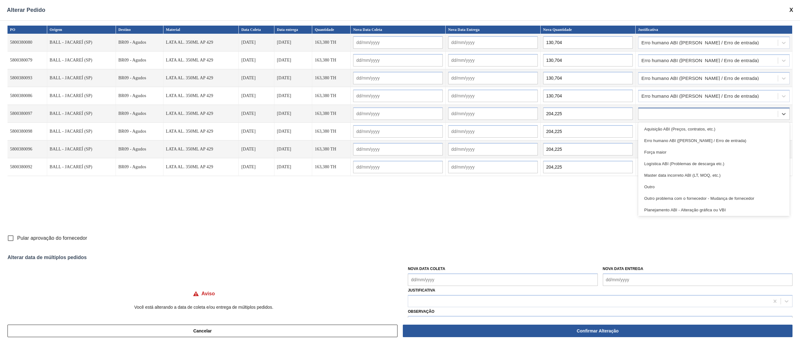
click at [775, 116] on div at bounding box center [707, 113] width 139 height 9
click at [740, 146] on div "Erro humano ABI (Cálculo / Erro de entrada)" at bounding box center [714, 141] width 152 height 12
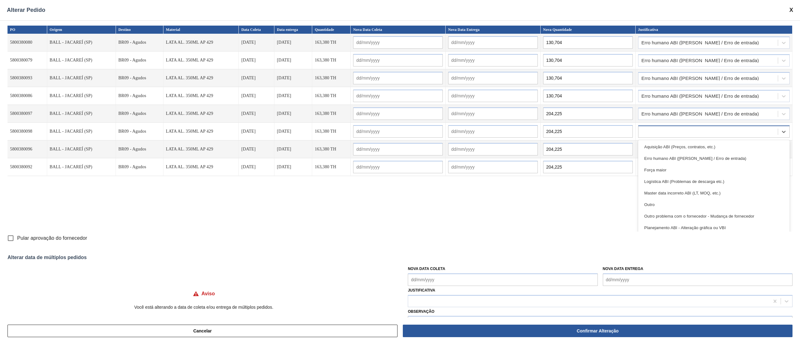
click at [763, 126] on div at bounding box center [714, 132] width 152 height 12
click at [736, 163] on div "Erro humano ABI (Cálculo / Erro de entrada)" at bounding box center [714, 159] width 152 height 12
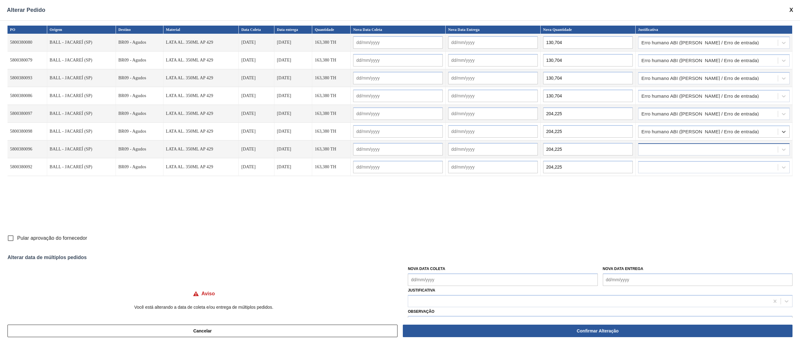
click at [734, 152] on div at bounding box center [707, 149] width 139 height 9
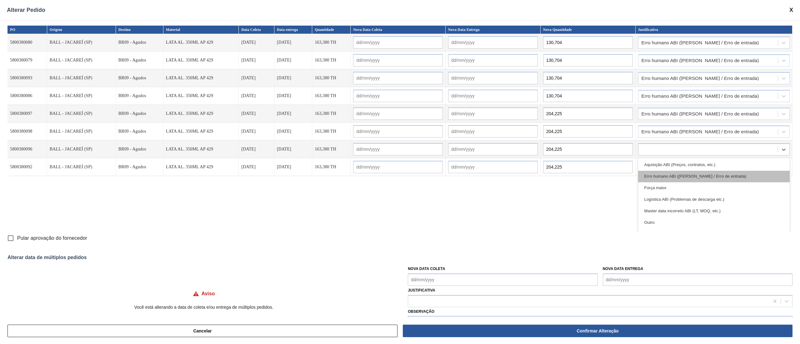
click at [707, 180] on div "Erro humano ABI (Cálculo / Erro de entrada)" at bounding box center [714, 177] width 152 height 12
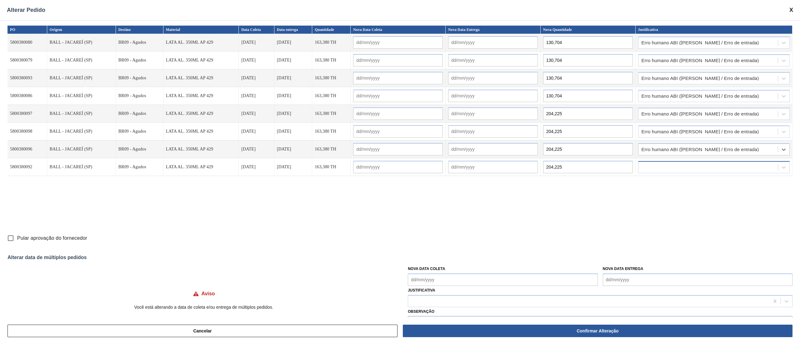
click at [703, 172] on div at bounding box center [714, 167] width 152 height 12
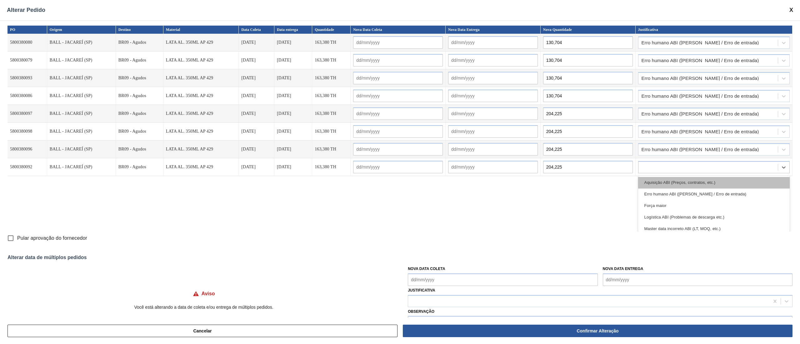
click at [688, 184] on div "Aquisição ABI (Preços, contratos, etc.)" at bounding box center [714, 183] width 152 height 12
click at [690, 162] on div "Aquisição ABI (Preços, contratos, etc.)" at bounding box center [714, 167] width 152 height 12
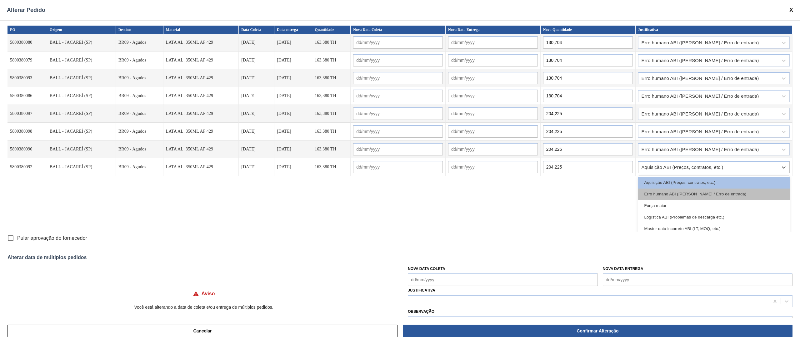
click at [685, 195] on div "Erro humano ABI (Cálculo / Erro de entrada)" at bounding box center [714, 195] width 152 height 12
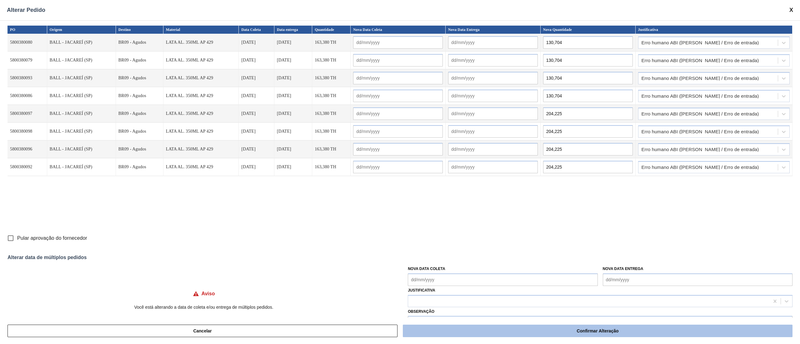
click at [600, 332] on button "Confirmar Alteração" at bounding box center [598, 331] width 390 height 12
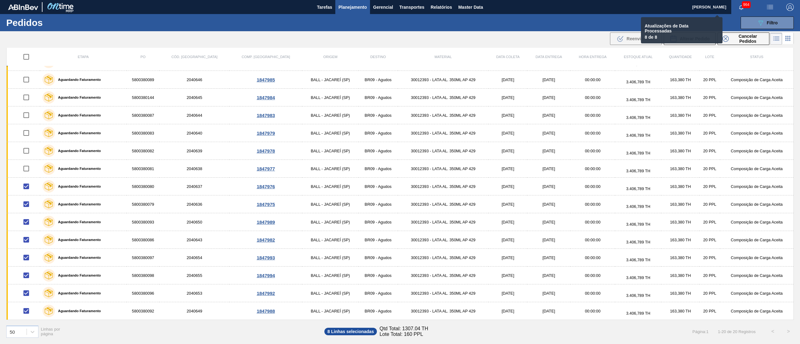
checkbox input "false"
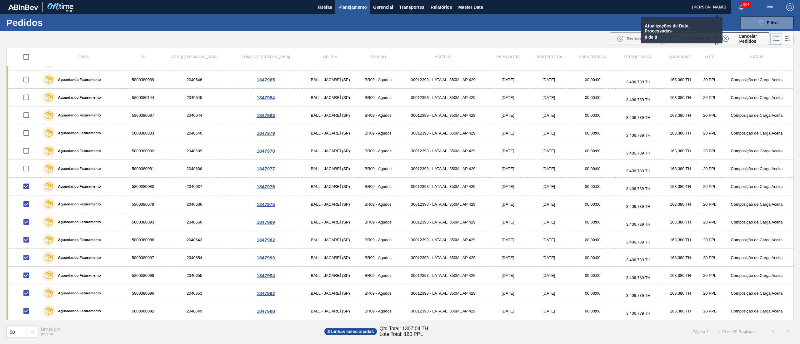
checkbox input "false"
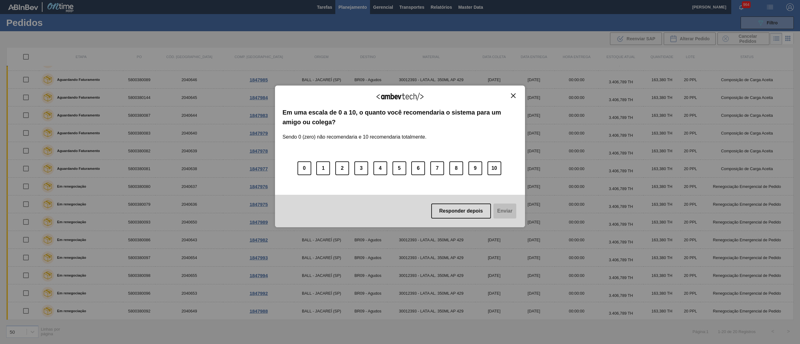
click at [511, 93] on img "Close" at bounding box center [513, 95] width 5 height 5
